Goal: Information Seeking & Learning: Learn about a topic

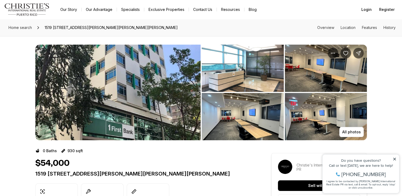
click at [131, 105] on img "View image gallery" at bounding box center [117, 93] width 165 height 96
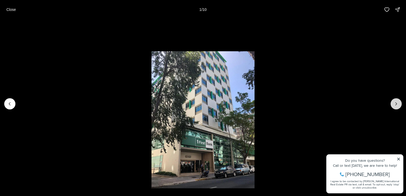
click at [397, 105] on icon "Next slide" at bounding box center [395, 103] width 5 height 5
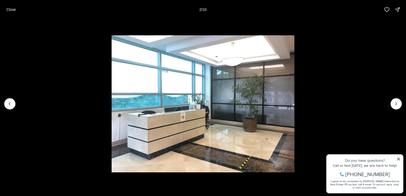
click at [399, 158] on li "2 of 10" at bounding box center [203, 103] width 406 height 169
click at [393, 106] on button "Next slide" at bounding box center [395, 103] width 11 height 11
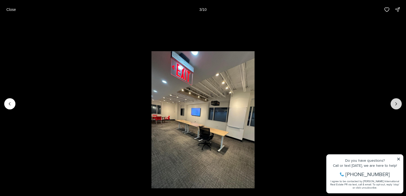
click at [393, 106] on button "Next slide" at bounding box center [395, 103] width 11 height 11
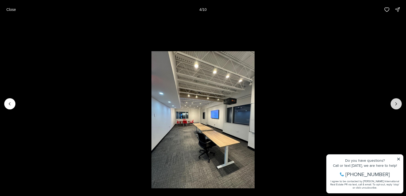
click at [393, 106] on button "Next slide" at bounding box center [395, 103] width 11 height 11
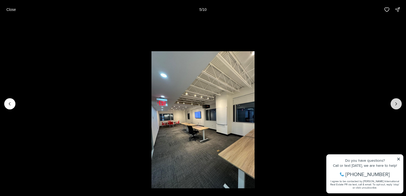
click at [393, 106] on button "Next slide" at bounding box center [395, 103] width 11 height 11
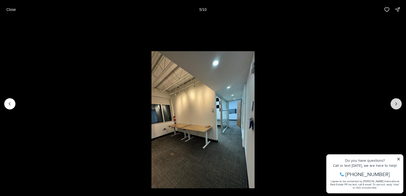
click at [393, 106] on button "Next slide" at bounding box center [395, 103] width 11 height 11
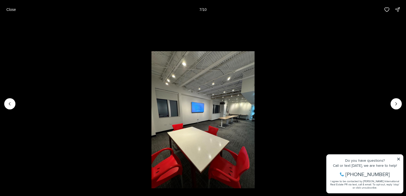
click at [10, 9] on p "Close" at bounding box center [11, 9] width 10 height 4
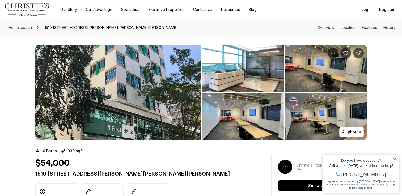
click at [296, 103] on img "View image gallery" at bounding box center [326, 116] width 82 height 47
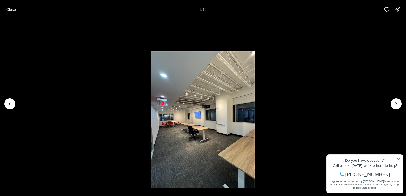
click at [399, 159] on li "5 of 10" at bounding box center [203, 103] width 406 height 169
click at [393, 104] on icon "Next slide" at bounding box center [395, 103] width 5 height 5
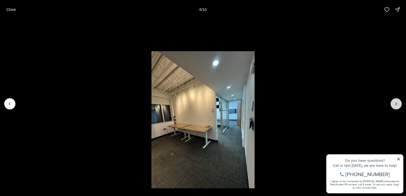
click at [393, 104] on icon "Next slide" at bounding box center [395, 103] width 5 height 5
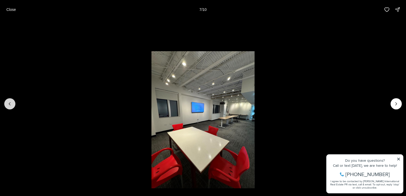
click at [8, 102] on icon "Previous slide" at bounding box center [9, 103] width 5 height 5
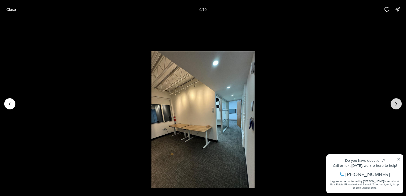
click at [395, 103] on icon "Next slide" at bounding box center [395, 103] width 1 height 3
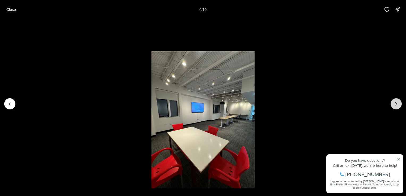
click at [396, 103] on icon "Next slide" at bounding box center [395, 103] width 1 height 3
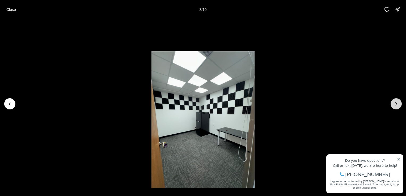
click at [396, 103] on icon "Next slide" at bounding box center [395, 103] width 1 height 3
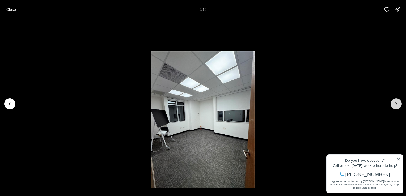
click at [396, 103] on icon "Next slide" at bounding box center [395, 103] width 1 height 3
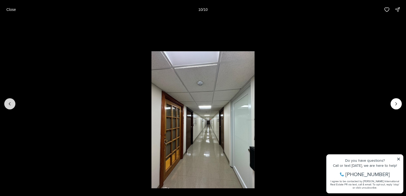
click at [8, 104] on icon "Previous slide" at bounding box center [9, 103] width 5 height 5
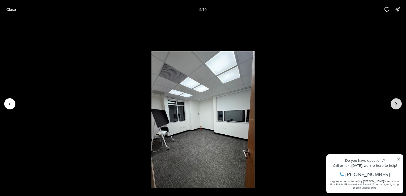
click at [393, 105] on icon "Next slide" at bounding box center [395, 103] width 5 height 5
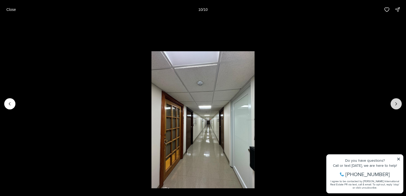
click at [393, 105] on div at bounding box center [395, 103] width 11 height 11
click at [8, 10] on p "Close" at bounding box center [11, 9] width 10 height 4
